Goal: Check status

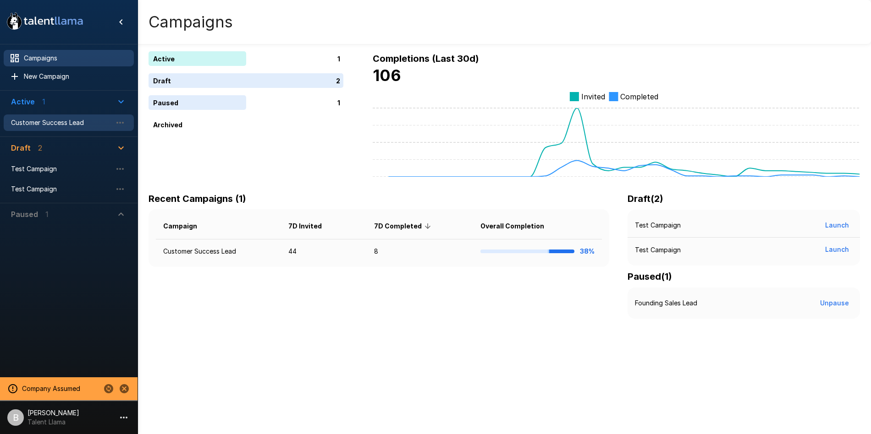
click at [18, 117] on div "Customer Success Lead" at bounding box center [69, 123] width 130 height 16
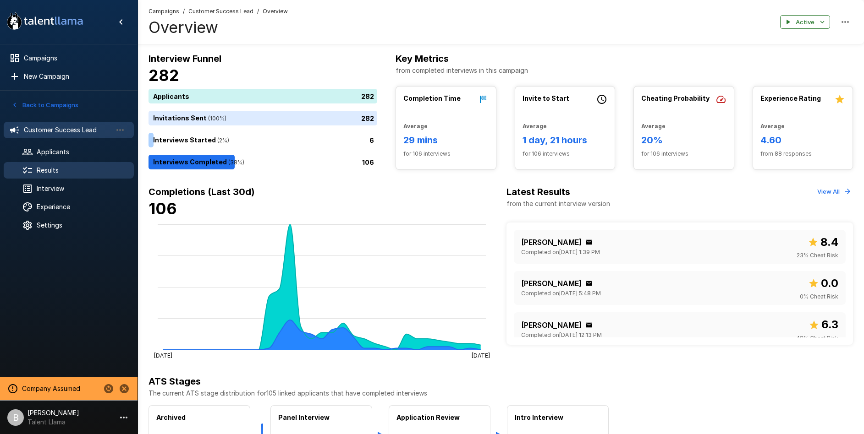
click at [54, 170] on span "Results" at bounding box center [82, 170] width 90 height 9
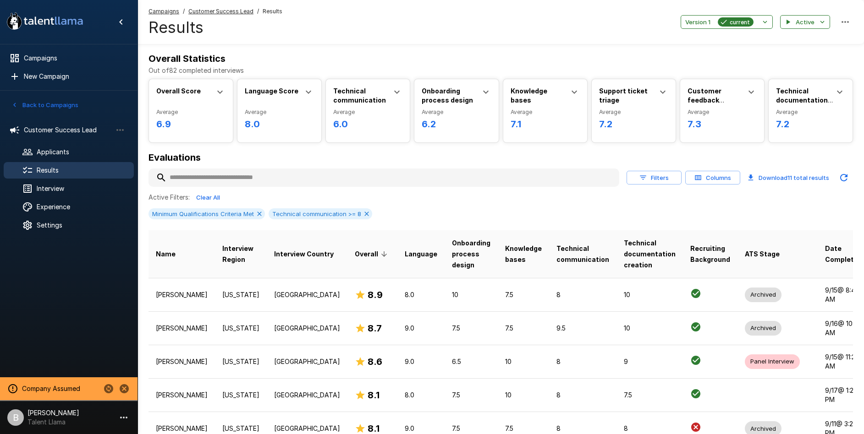
click at [209, 173] on input "text" at bounding box center [383, 178] width 471 height 16
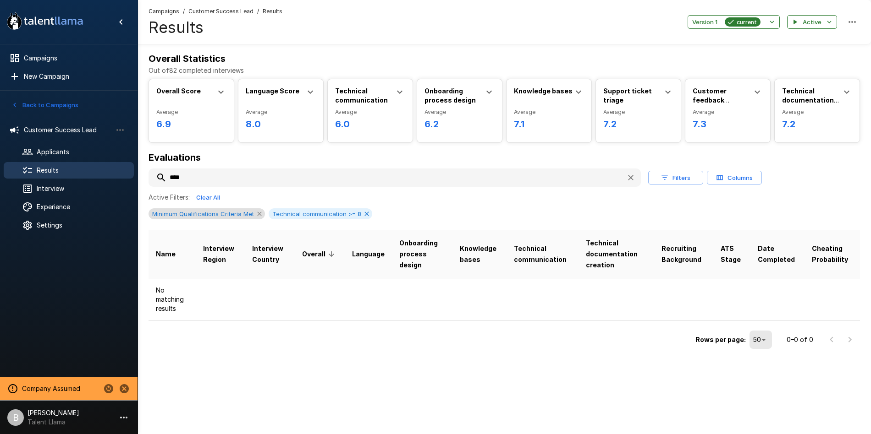
type input "****"
click at [259, 212] on icon at bounding box center [259, 214] width 4 height 4
click at [243, 213] on icon at bounding box center [246, 213] width 7 height 7
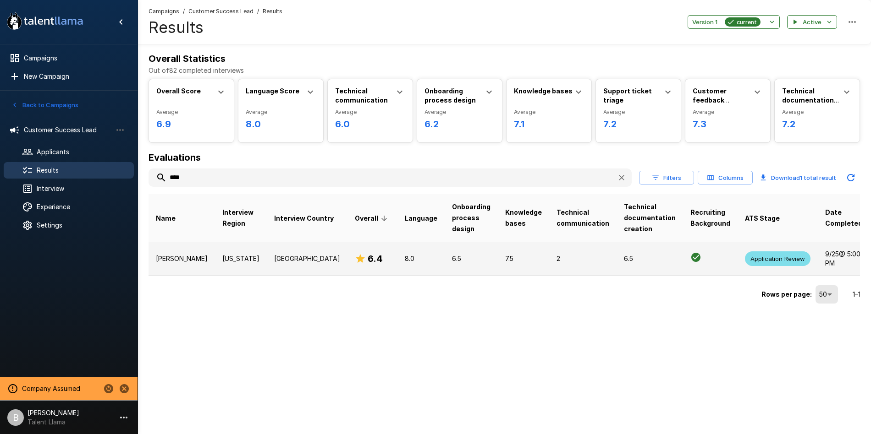
click at [169, 261] on p "[PERSON_NAME]" at bounding box center [182, 258] width 52 height 9
